Goal: Communication & Community: Answer question/provide support

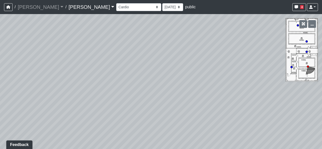
drag, startPoint x: 159, startPoint y: 89, endPoint x: 322, endPoint y: 67, distance: 164.7
click at [322, 67] on div "Loading... Hallway Loading... [GEOGRAPHIC_DATA]" at bounding box center [161, 81] width 322 height 135
drag, startPoint x: 123, startPoint y: 55, endPoint x: 321, endPoint y: 40, distance: 198.8
click at [321, 40] on div "Loading... Hallway Loading... [GEOGRAPHIC_DATA]" at bounding box center [161, 81] width 322 height 135
drag, startPoint x: 157, startPoint y: 50, endPoint x: 322, endPoint y: 47, distance: 165.5
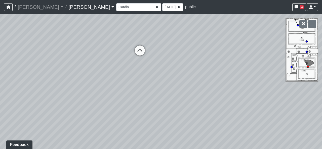
click at [322, 47] on div "Loading... Hallway Loading... [GEOGRAPHIC_DATA]" at bounding box center [161, 81] width 322 height 135
drag, startPoint x: 185, startPoint y: 74, endPoint x: 322, endPoint y: 71, distance: 137.0
click at [322, 71] on div "Loading... Hallway Loading... [GEOGRAPHIC_DATA]" at bounding box center [161, 81] width 322 height 135
drag, startPoint x: 130, startPoint y: 80, endPoint x: 25, endPoint y: 118, distance: 111.5
click at [25, 118] on div "Loading... Hallway Loading... [GEOGRAPHIC_DATA]" at bounding box center [161, 81] width 322 height 135
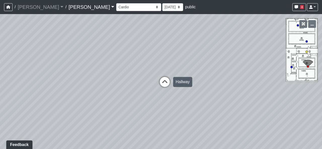
click at [169, 81] on icon at bounding box center [164, 84] width 15 height 15
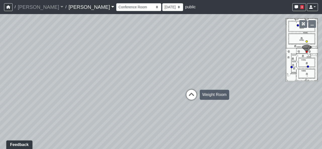
click at [191, 95] on icon at bounding box center [191, 97] width 15 height 15
select select "fJc5aKiMUiMaQk47ZdTTUU"
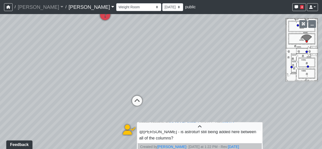
scroll to position [10, 0]
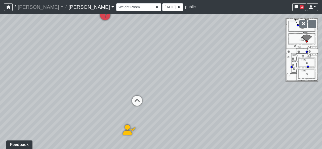
click at [127, 128] on icon at bounding box center [129, 132] width 15 height 15
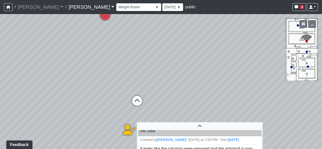
scroll to position [47, 0]
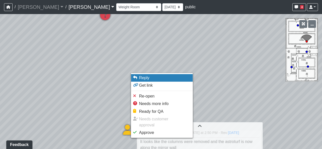
click at [153, 79] on li "Reply" at bounding box center [162, 78] width 62 height 8
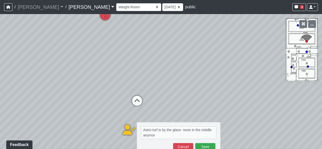
type textarea "Astro turf is by the glass- none in the middle anymore"
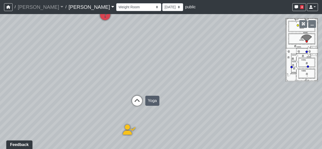
click at [137, 99] on icon at bounding box center [137, 103] width 15 height 15
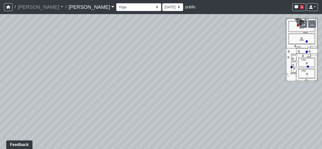
drag, startPoint x: 217, startPoint y: 94, endPoint x: 100, endPoint y: 77, distance: 117.5
click at [100, 77] on div "Loading... Hallway Loading... Sauna Loading... Weight Room Loading... Cardio Lo…" at bounding box center [161, 81] width 322 height 135
drag, startPoint x: 199, startPoint y: 73, endPoint x: 80, endPoint y: 78, distance: 119.2
click at [81, 78] on div "Loading... Hallway Loading... Sauna Loading... Weight Room Loading... Cardio Lo…" at bounding box center [161, 81] width 322 height 135
drag, startPoint x: 235, startPoint y: 83, endPoint x: 99, endPoint y: 85, distance: 136.0
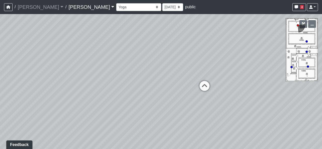
click at [102, 82] on div "Loading... Hallway Loading... Sauna Loading... Weight Room Loading... Cardio Lo…" at bounding box center [161, 81] width 322 height 135
drag, startPoint x: 243, startPoint y: 81, endPoint x: 264, endPoint y: 78, distance: 20.6
click at [264, 78] on div "Loading... Hallway Loading... Sauna Loading... Weight Room Loading... Cardio Lo…" at bounding box center [161, 81] width 322 height 135
drag, startPoint x: 182, startPoint y: 64, endPoint x: 247, endPoint y: 51, distance: 66.3
click at [229, 54] on div "Loading... Hallway Loading... Sauna Loading... Weight Room Loading... Cardio Lo…" at bounding box center [161, 81] width 322 height 135
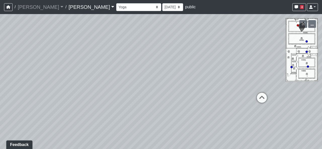
drag, startPoint x: 177, startPoint y: 74, endPoint x: 61, endPoint y: 81, distance: 116.6
click at [76, 73] on div "Loading... Hallway Loading... Sauna Loading... Weight Room Loading... Cardio Lo…" at bounding box center [161, 81] width 322 height 135
drag, startPoint x: 235, startPoint y: 87, endPoint x: 170, endPoint y: 83, distance: 65.8
click at [170, 83] on div "Loading... Hallway Loading... Sauna Loading... Weight Room Loading... Cardio Lo…" at bounding box center [161, 81] width 322 height 135
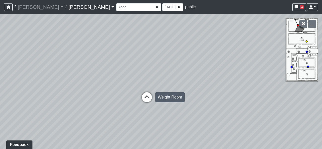
click at [151, 93] on icon at bounding box center [147, 99] width 15 height 15
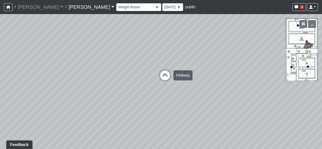
click at [165, 81] on icon at bounding box center [165, 78] width 15 height 15
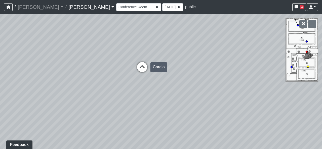
click at [146, 69] on icon at bounding box center [142, 69] width 15 height 15
select select "crE15RyHj4F8cXnkqaeQuo"
drag, startPoint x: 219, startPoint y: 106, endPoint x: 107, endPoint y: 78, distance: 115.1
click at [107, 78] on div "Loading... Hallway Loading... Sauna Loading... Weight Room Loading... Cardio Lo…" at bounding box center [161, 81] width 322 height 135
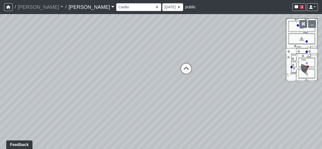
drag, startPoint x: 194, startPoint y: 111, endPoint x: 107, endPoint y: 112, distance: 87.4
click at [109, 114] on div "Loading... Hallway Loading... Sauna Loading... Weight Room Loading... Cardio Lo…" at bounding box center [161, 81] width 322 height 135
drag, startPoint x: 163, startPoint y: 102, endPoint x: 94, endPoint y: 118, distance: 70.9
click at [94, 118] on div "Loading... Hallway Loading... Sauna Loading... Weight Room Loading... Cardio Lo…" at bounding box center [161, 81] width 322 height 135
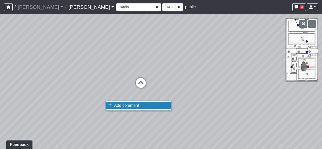
click at [118, 106] on span "Add comment" at bounding box center [126, 106] width 25 height 4
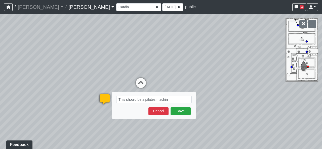
type textarea "This should be a pilates machine"
select select "crE15RyHj4F8cXnkqaeQuo"
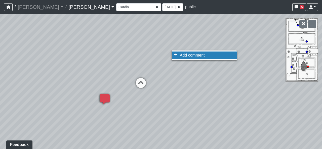
click at [181, 53] on span "Add comment" at bounding box center [192, 55] width 25 height 4
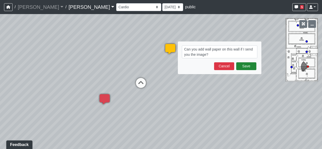
type textarea "Can you add wall paper on this wall if I send you the image?"
click at [248, 67] on button "Save" at bounding box center [247, 66] width 20 height 8
select select "crE15RyHj4F8cXnkqaeQuo"
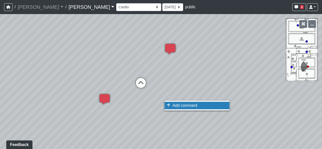
click at [177, 109] on li "Add comment" at bounding box center [197, 106] width 65 height 8
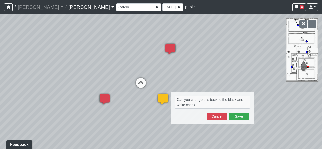
type textarea "Can you change this back to the black and white check?"
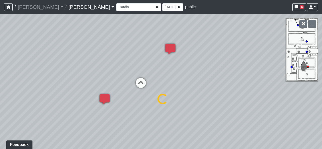
select select "crE15RyHj4F8cXnkqaeQuo"
